Goal: Task Accomplishment & Management: Manage account settings

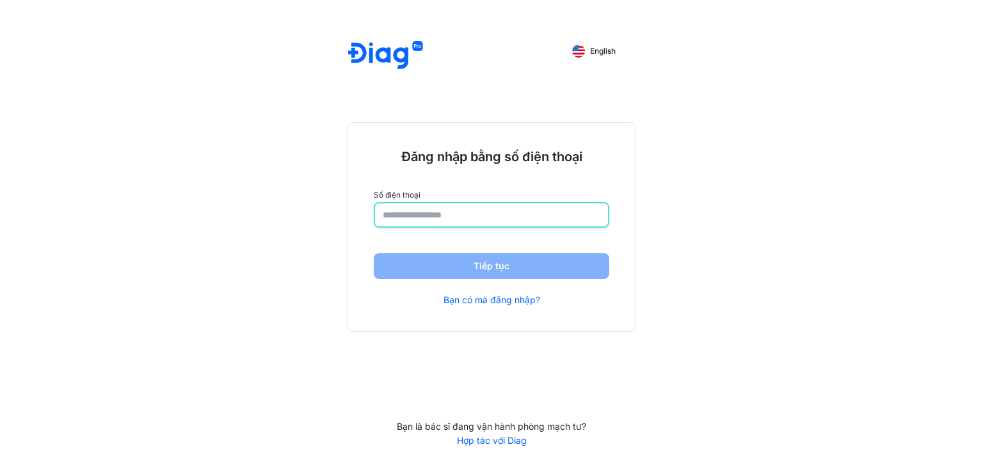
click at [476, 218] on input "number" at bounding box center [492, 215] width 218 height 23
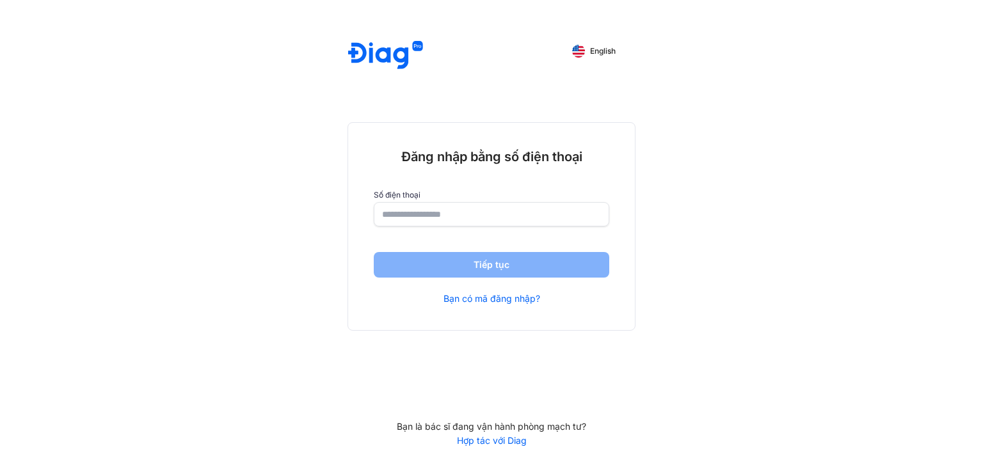
click at [551, 218] on input "number" at bounding box center [491, 214] width 219 height 23
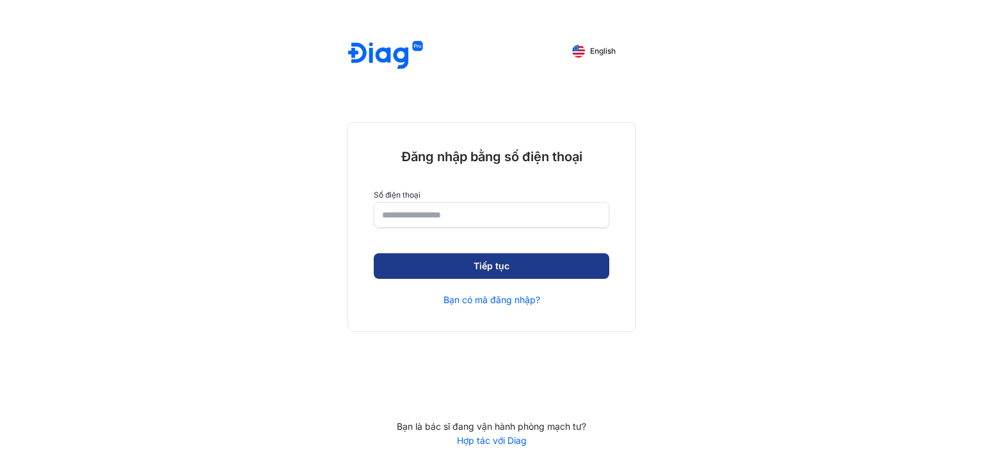
click at [553, 261] on button "Tiếp tục" at bounding box center [492, 267] width 236 height 26
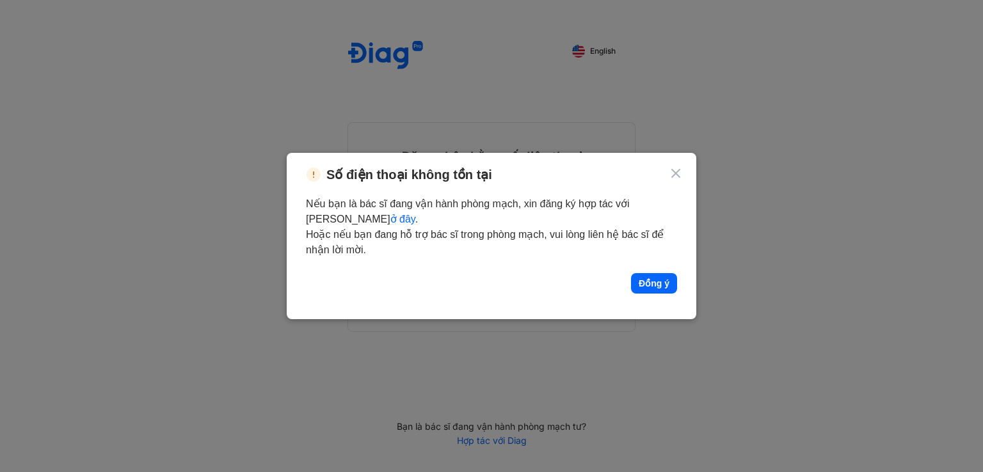
click at [673, 170] on use at bounding box center [676, 174] width 8 height 8
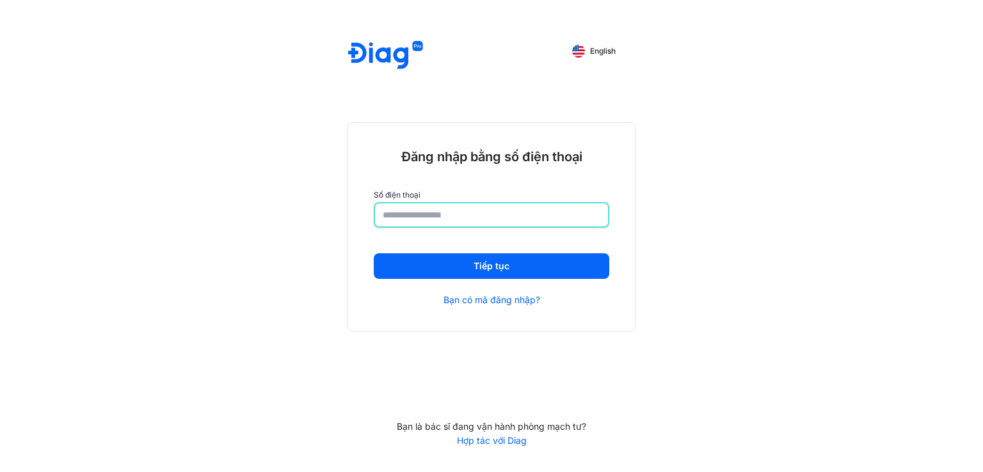
drag, startPoint x: 476, startPoint y: 214, endPoint x: 369, endPoint y: 214, distance: 106.9
click at [369, 214] on div "**********" at bounding box center [491, 227] width 287 height 209
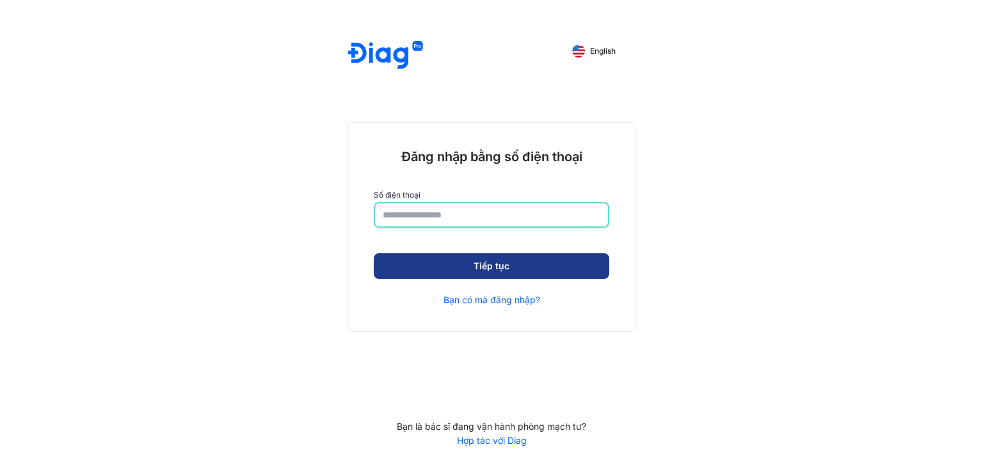
type input "**********"
click at [430, 261] on button "Tiếp tục" at bounding box center [492, 268] width 236 height 26
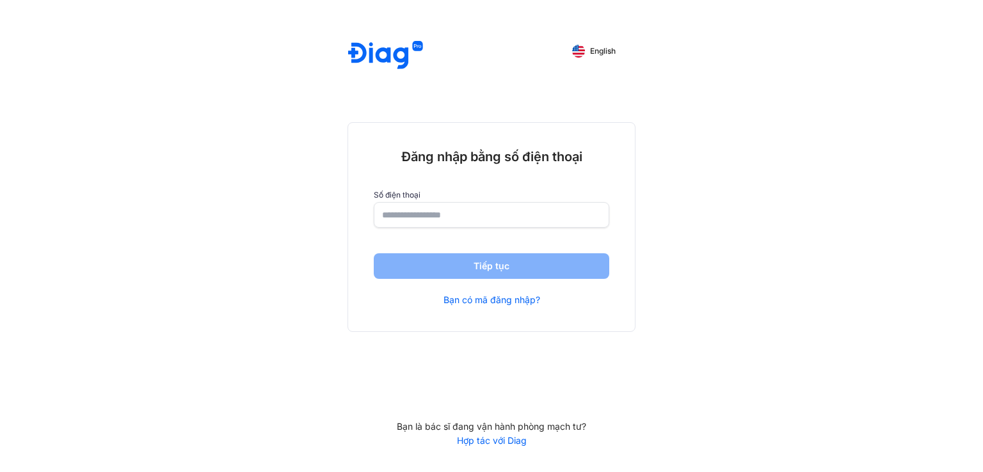
click at [480, 305] on link "Bạn có mã đăng nhập?" at bounding box center [492, 300] width 97 height 12
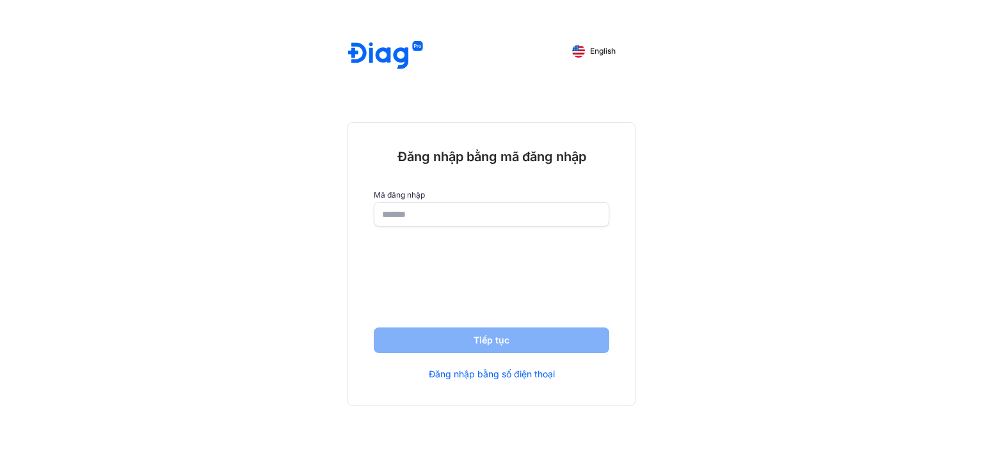
click at [477, 214] on input "text" at bounding box center [491, 214] width 219 height 23
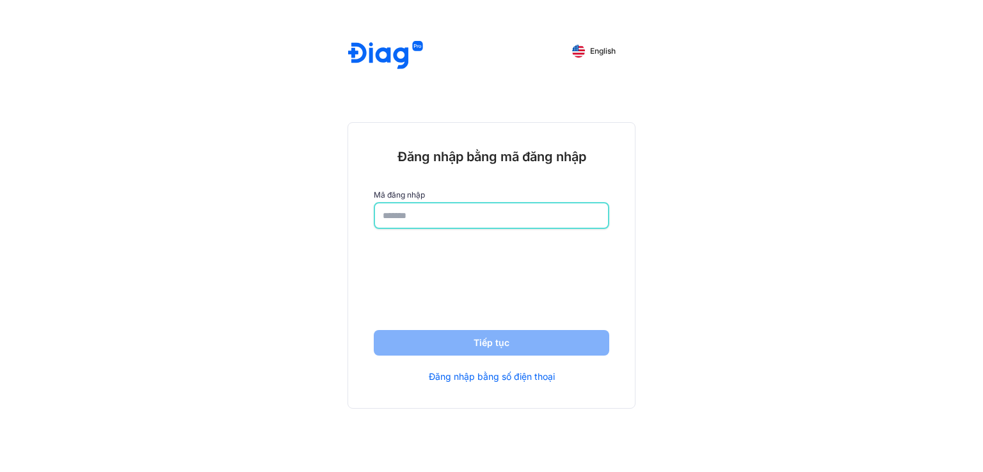
click at [535, 380] on link "Đăng nhập bằng số điện thoại" at bounding box center [492, 377] width 126 height 12
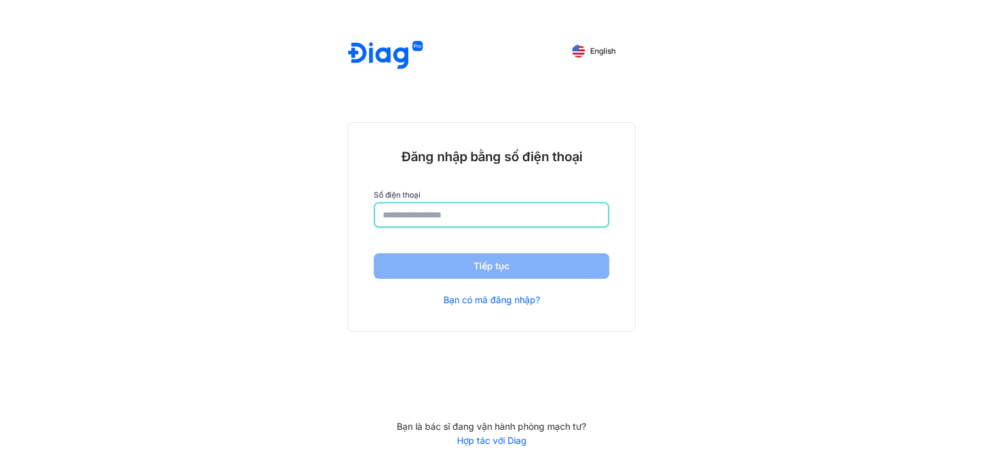
click at [473, 207] on input "number" at bounding box center [492, 215] width 218 height 23
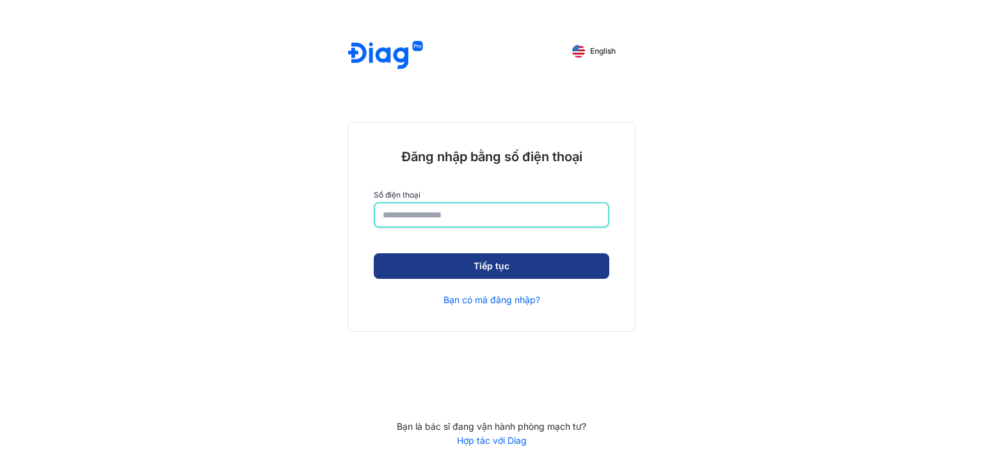
type input "**********"
click at [506, 263] on button "Tiếp tục" at bounding box center [492, 268] width 236 height 26
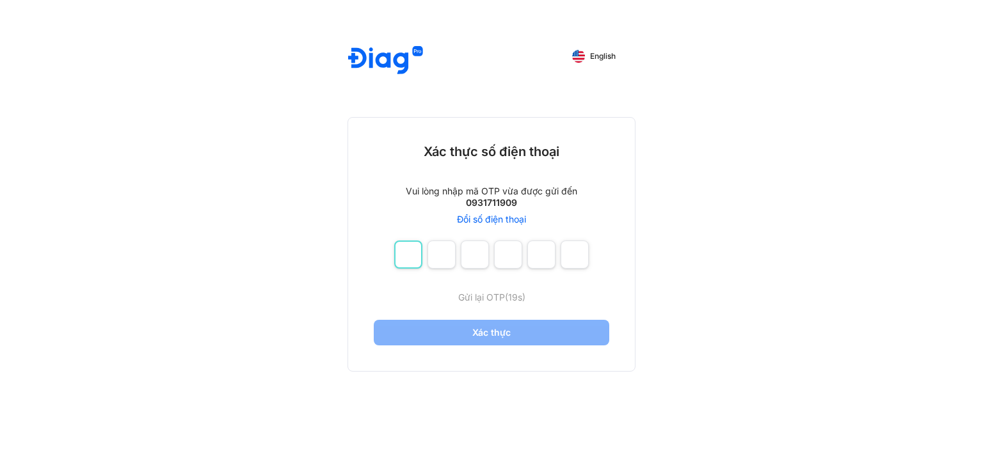
click at [410, 257] on input "number" at bounding box center [408, 255] width 28 height 28
type input "*"
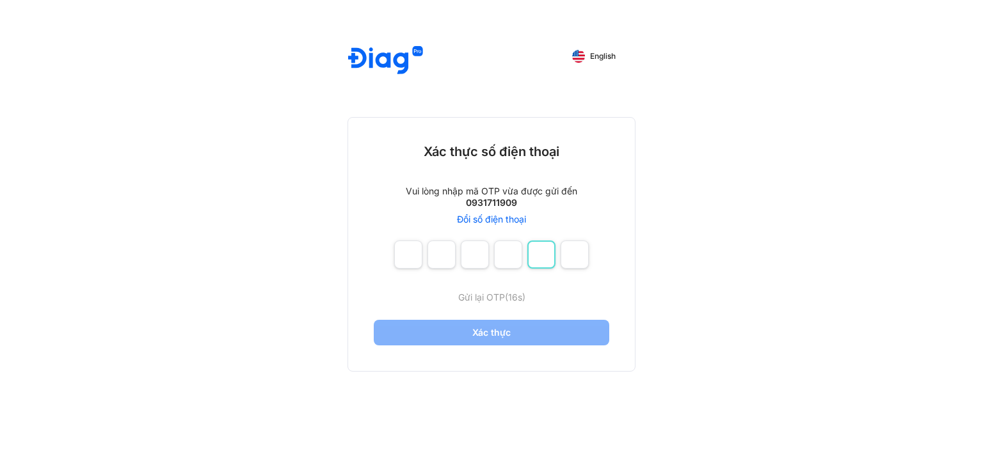
type input "*"
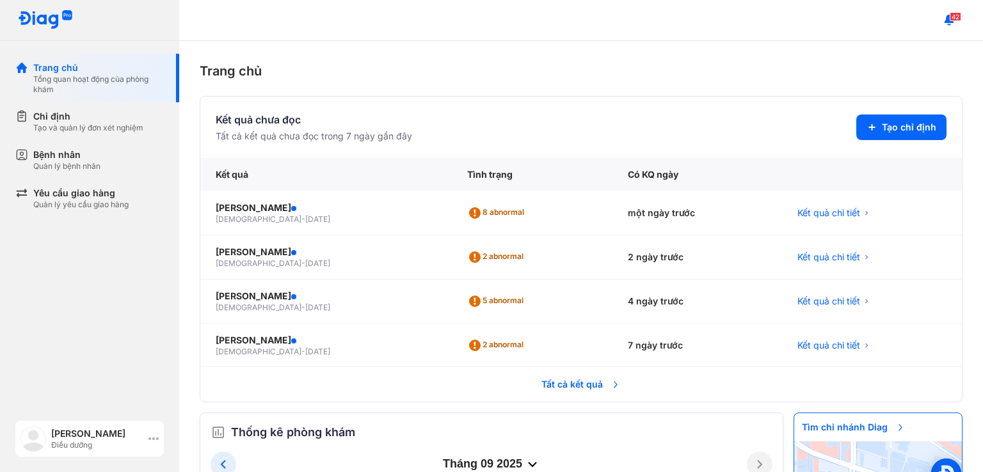
click at [38, 437] on img at bounding box center [33, 439] width 26 height 26
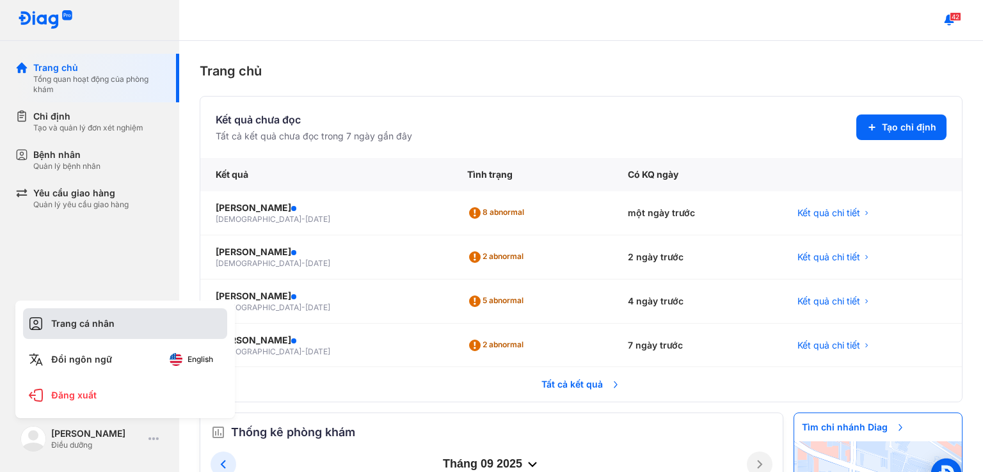
click at [90, 327] on div "Trang cá nhân" at bounding box center [125, 324] width 204 height 31
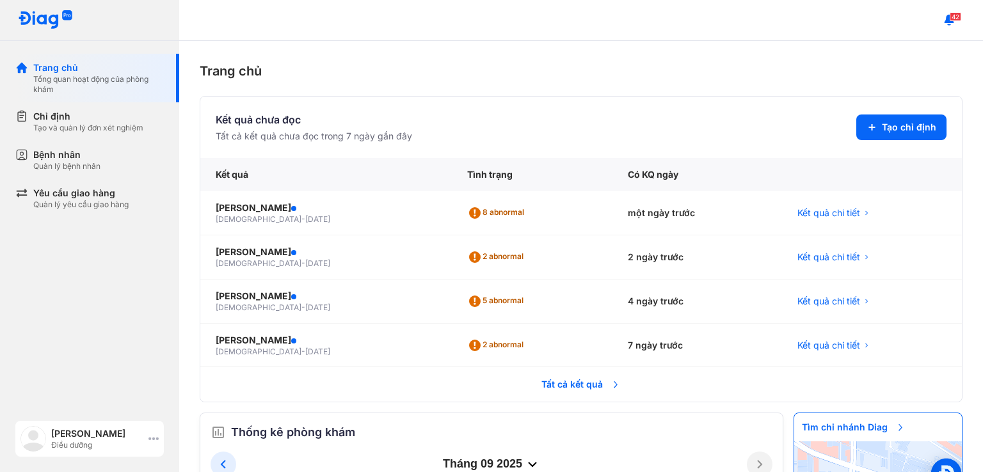
click at [33, 445] on img at bounding box center [33, 439] width 26 height 26
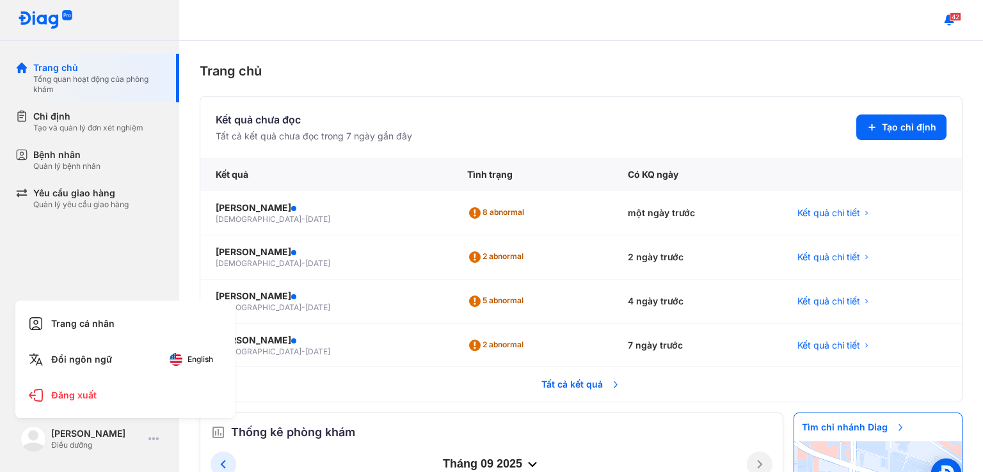
click at [105, 262] on div "Trang chủ Tổng quan hoạt động của phòng khám Chỉ định Tạo và quản lý đơn xét ng…" at bounding box center [89, 236] width 179 height 472
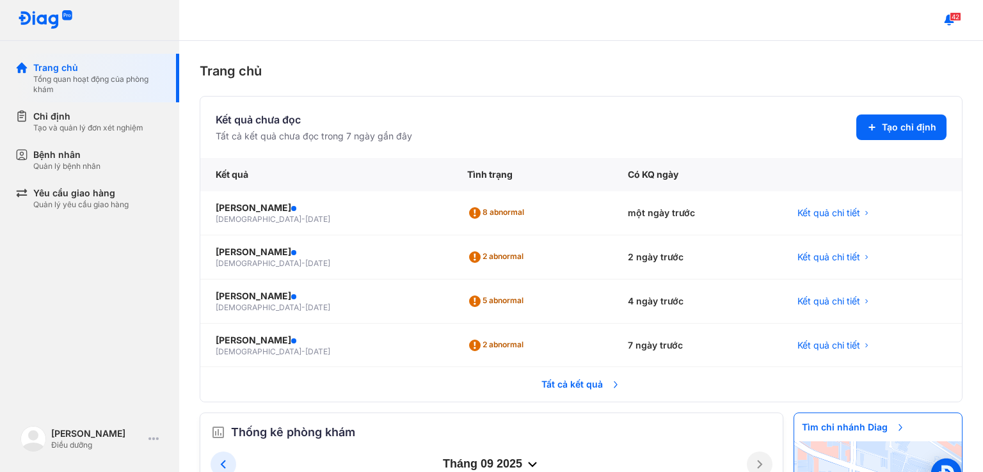
scroll to position [120, 0]
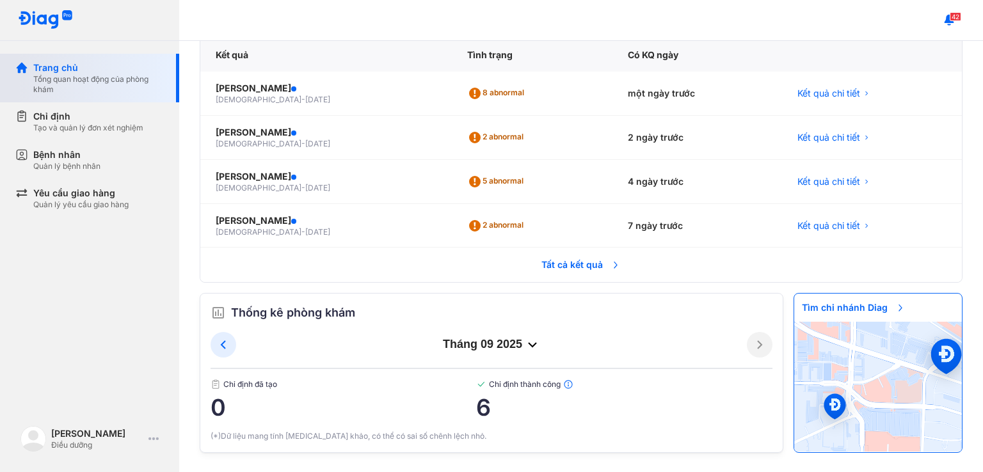
click at [75, 83] on div "Tổng quan hoạt động của phòng khám" at bounding box center [98, 84] width 131 height 20
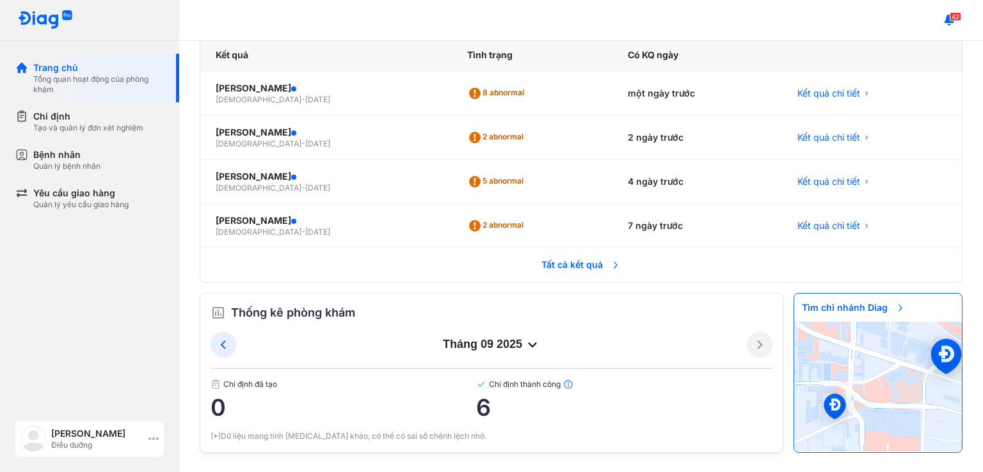
click at [156, 439] on use at bounding box center [154, 439] width 10 height 3
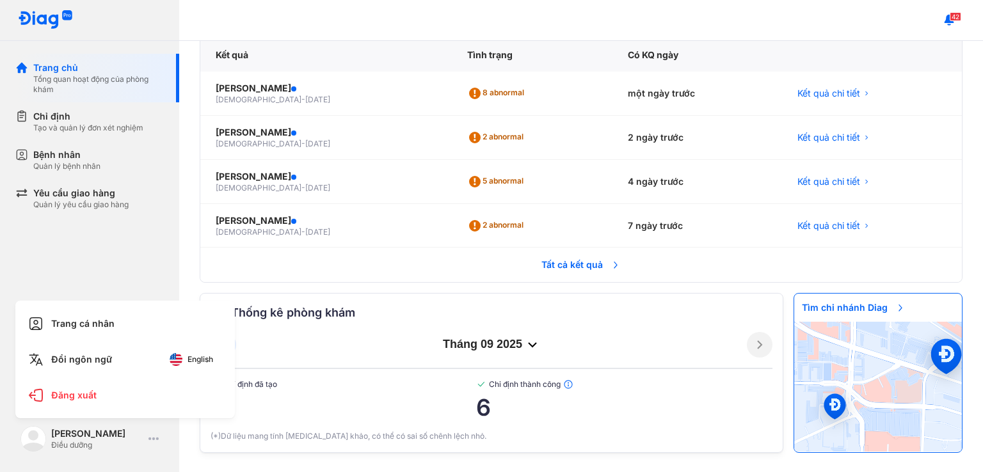
click at [141, 252] on div "Trang chủ Tổng quan hoạt động của phòng khám Chỉ định Tạo và quản lý đơn xét ng…" at bounding box center [89, 236] width 179 height 472
